Goal: Task Accomplishment & Management: Manage account settings

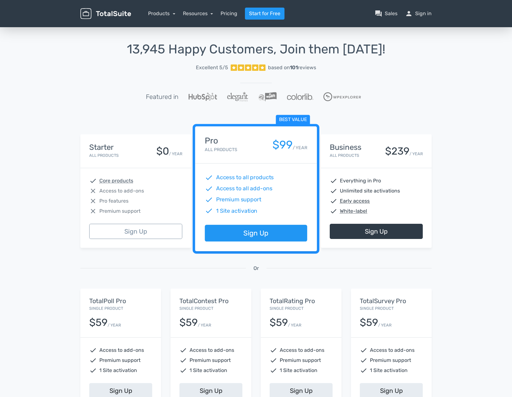
click at [105, 298] on h5 "TotalPoll Pro" at bounding box center [120, 300] width 63 height 7
click at [192, 303] on h5 "TotalContest Pro" at bounding box center [210, 300] width 63 height 7
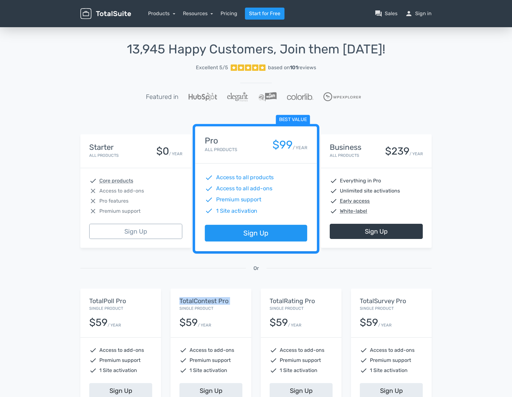
click at [192, 303] on h5 "TotalContest Pro" at bounding box center [210, 300] width 63 height 7
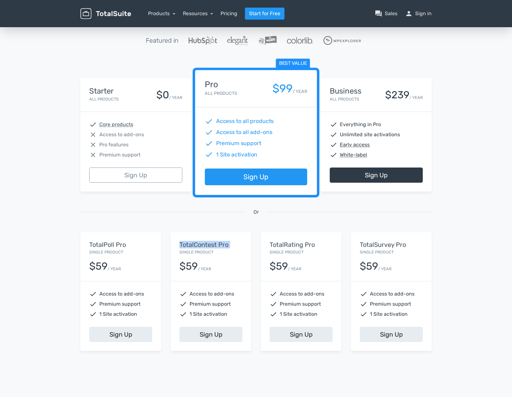
scroll to position [54, 0]
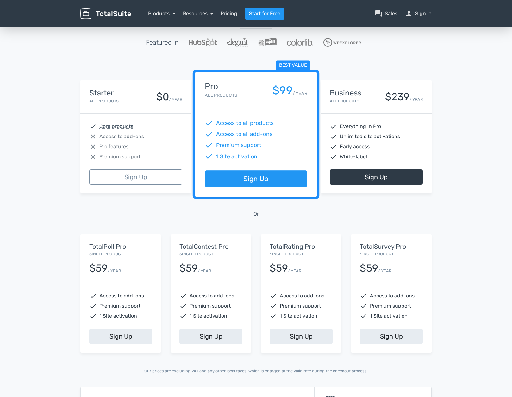
click at [107, 239] on div "TotalPoll Pro Single Product $59 / YEAR" at bounding box center [120, 258] width 81 height 49
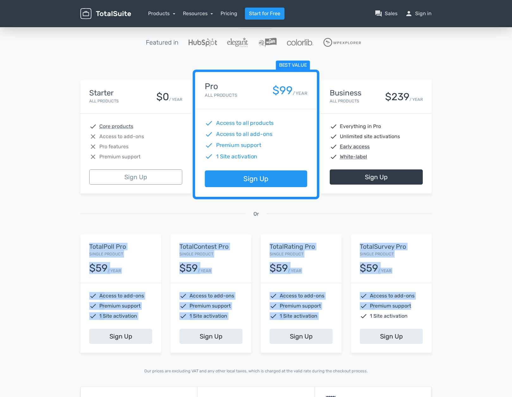
drag, startPoint x: 97, startPoint y: 242, endPoint x: 434, endPoint y: 304, distance: 343.0
click at [434, 304] on div "Starter All Products $0 / YEAR check Core products close Access to add-ons clos…" at bounding box center [256, 219] width 360 height 297
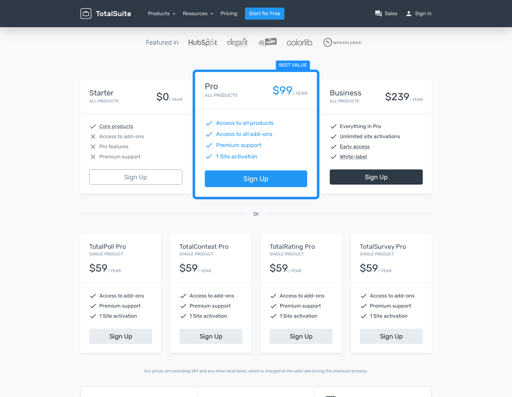
click at [253, 107] on div "Best value Pro All Products $99 / YEAR" at bounding box center [256, 90] width 122 height 37
click at [254, 181] on link "Sign Up" at bounding box center [256, 179] width 102 height 17
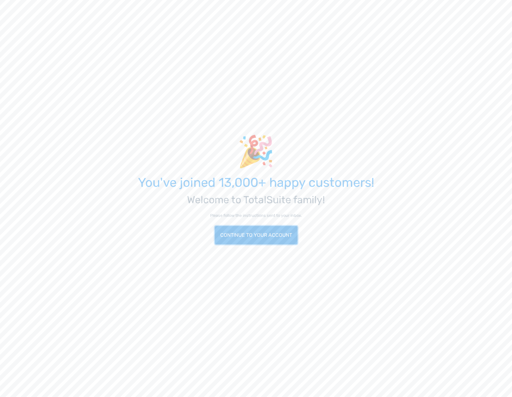
click at [247, 234] on link "Continue to your account" at bounding box center [256, 235] width 83 height 18
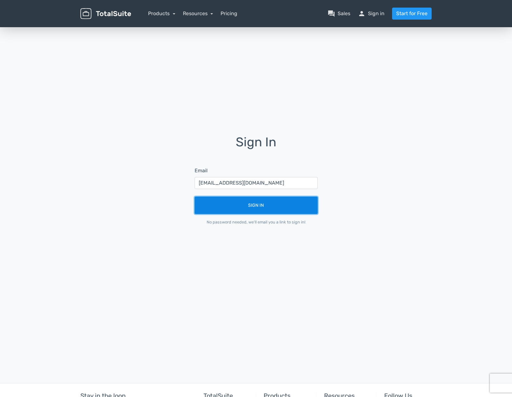
click at [260, 205] on button "Sign In" at bounding box center [255, 205] width 123 height 17
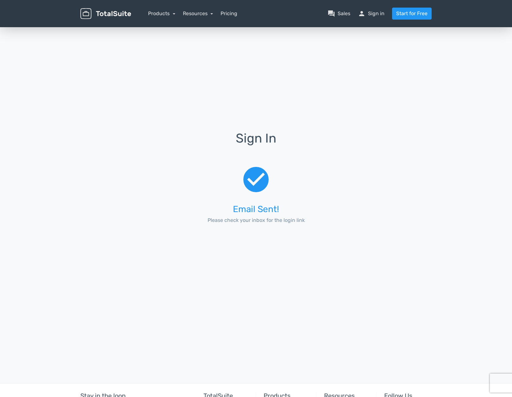
click at [273, 161] on div "check_circle Email Sent! Please check your inbox for the login link" at bounding box center [256, 196] width 141 height 84
click at [174, 10] on link "Products" at bounding box center [161, 13] width 27 height 6
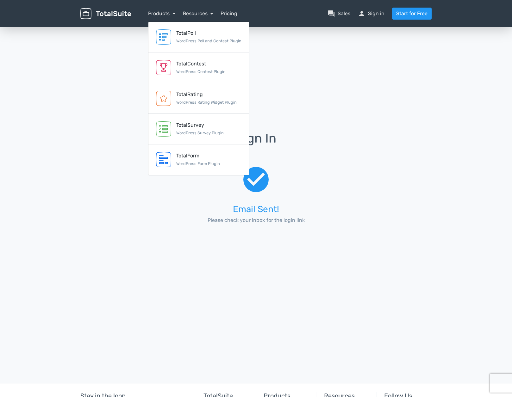
click at [222, 222] on p "Please check your inbox for the login link" at bounding box center [255, 221] width 123 height 8
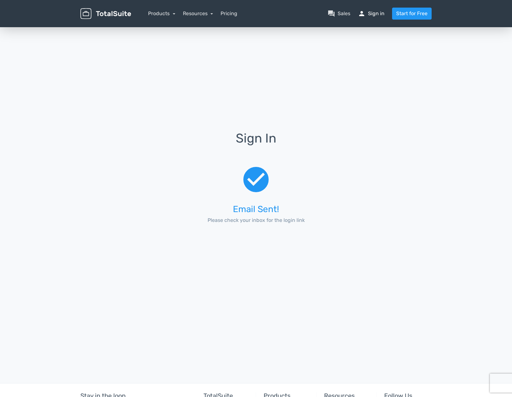
click at [372, 15] on link "person Sign in" at bounding box center [371, 14] width 27 height 8
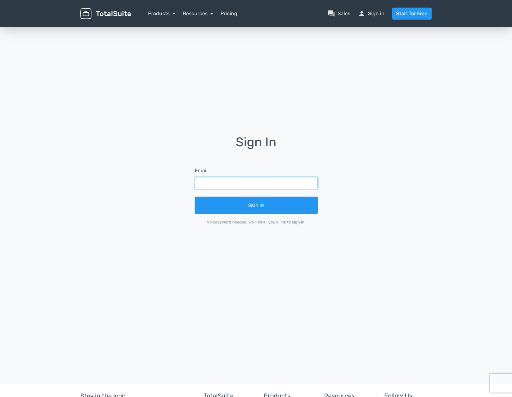
click at [242, 180] on input "text" at bounding box center [255, 183] width 123 height 12
type input "[EMAIL_ADDRESS][DOMAIN_NAME]"
click at [194, 197] on button "Sign In" at bounding box center [255, 205] width 123 height 17
click at [274, 184] on input "text" at bounding box center [255, 183] width 123 height 12
type input "[EMAIL_ADDRESS][DOMAIN_NAME]"
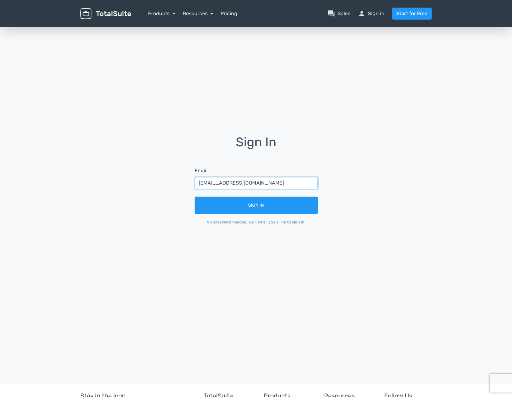
click at [194, 197] on button "Sign In" at bounding box center [255, 205] width 123 height 17
click at [254, 226] on form "Email Sign In No password needed, we'll email you a link to sign in!" at bounding box center [256, 196] width 141 height 76
click at [257, 222] on div "No password needed, we'll email you a link to sign in!" at bounding box center [255, 222] width 123 height 6
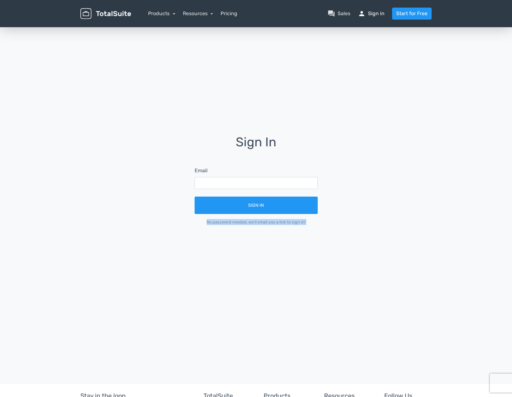
click at [375, 16] on link "person Sign in" at bounding box center [371, 14] width 27 height 8
click at [297, 182] on input "text" at bounding box center [255, 183] width 123 height 12
type input "nawid.rasa@ezfactory.nl"
click at [194, 197] on button "Sign In" at bounding box center [255, 205] width 123 height 17
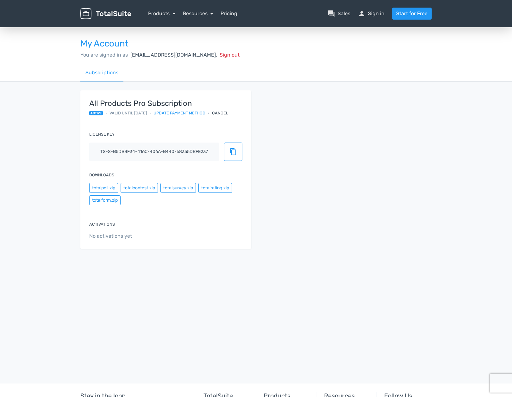
click at [102, 112] on span "active" at bounding box center [96, 113] width 14 height 4
click at [144, 111] on span "Valid until [DATE]" at bounding box center [127, 113] width 37 height 6
click at [157, 211] on div "Downloads totalpoll.zip totalcontest.zip totalsurvey.zip totalrating.zip totalf…" at bounding box center [165, 189] width 171 height 47
click at [234, 154] on span "content_copy" at bounding box center [233, 152] width 8 height 8
click at [305, 185] on div "All Products Pro Subscription active • Valid until [DATE] • Update payment meth…" at bounding box center [256, 173] width 360 height 166
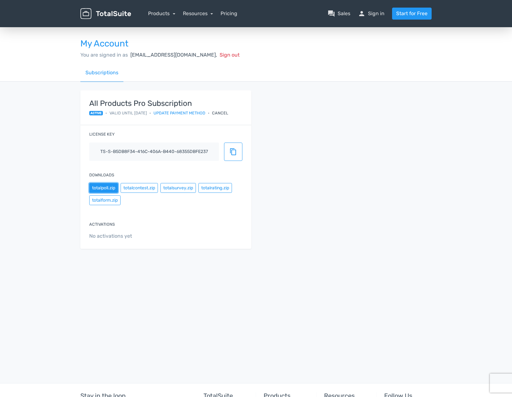
click at [115, 190] on button "totalpoll.zip" at bounding box center [103, 188] width 29 height 10
click at [147, 186] on button "totalcontest.zip" at bounding box center [138, 188] width 37 height 10
click at [192, 189] on button "totalsurvey.zip" at bounding box center [177, 188] width 35 height 10
click at [228, 191] on button "totalrating.zip" at bounding box center [215, 188] width 34 height 10
click at [105, 201] on button "totalform.zip" at bounding box center [104, 200] width 31 height 10
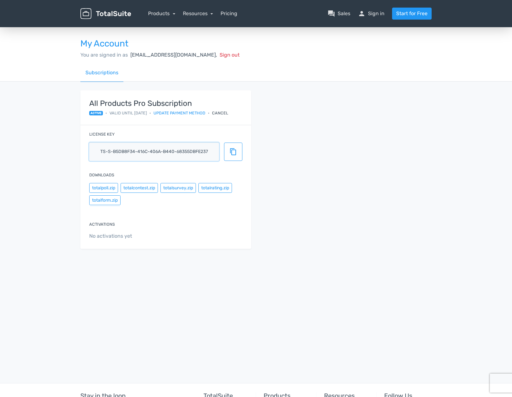
click at [155, 150] on input "ts-s-b5db8f34-416c-406a-b440-68355dbfe237" at bounding box center [154, 152] width 130 height 18
click at [133, 96] on div "All Products Pro Subscription active • Valid until 26/08/2026 • Update payment …" at bounding box center [165, 107] width 171 height 35
click at [109, 75] on link "Subscriptions" at bounding box center [101, 73] width 43 height 18
click at [160, 8] on nav "Products TotalPoll WordPress Poll and Contest Plugin TotalContest WordPress Con…" at bounding box center [286, 14] width 300 height 12
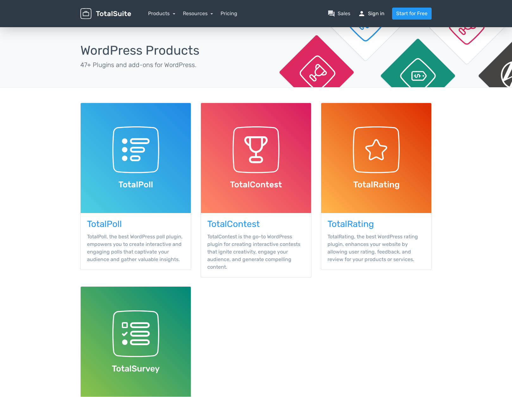
click at [371, 13] on link "person Sign in" at bounding box center [371, 14] width 27 height 8
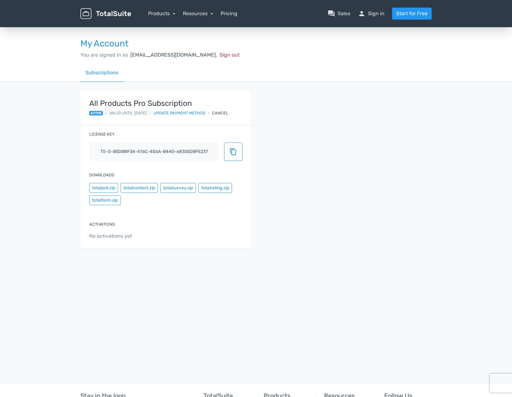
click at [299, 99] on div "All Products Pro Subscription active • Valid until 26/08/2026 • Update payment …" at bounding box center [256, 173] width 360 height 166
click at [440, 102] on div "My Account You are signed in as marketing@ezfactory.nl, Sign out Subscriptions …" at bounding box center [256, 145] width 512 height 239
